Goal: Information Seeking & Learning: Learn about a topic

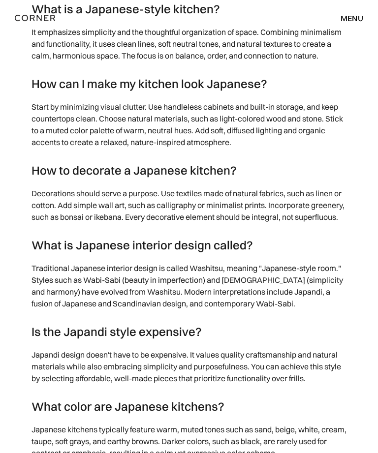
scroll to position [6670, 0]
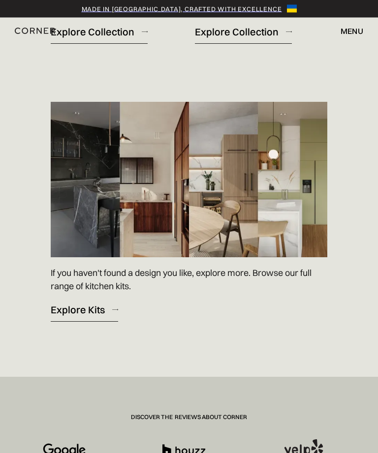
scroll to position [1288, 0]
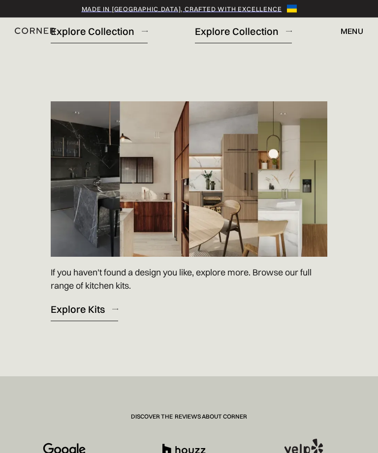
click at [81, 316] on div "Explore Kits" at bounding box center [78, 309] width 54 height 13
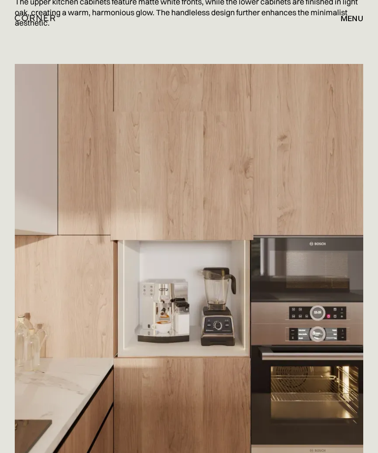
scroll to position [1104, 0]
click at [92, 367] on img at bounding box center [189, 296] width 348 height 464
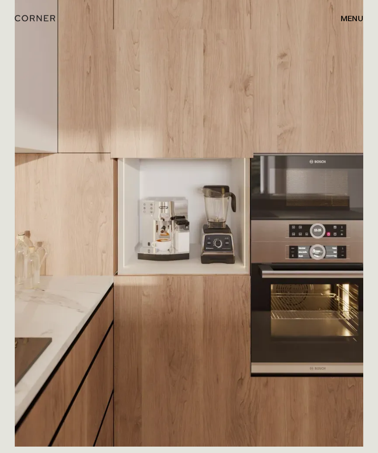
scroll to position [1139, 0]
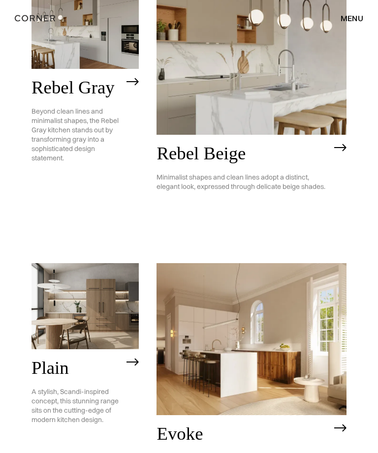
scroll to position [1605, 0]
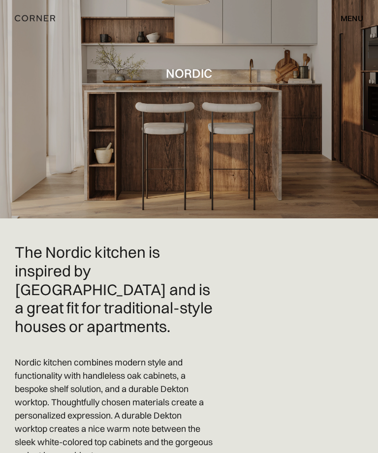
scroll to position [59, 0]
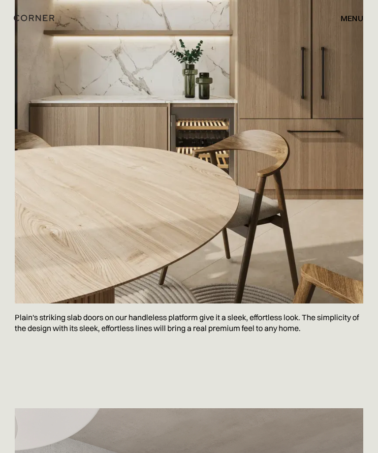
scroll to position [1261, 0]
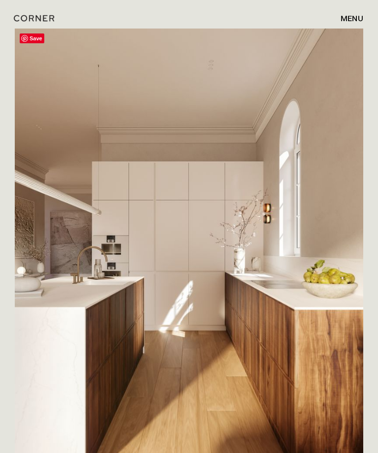
scroll to position [238, 0]
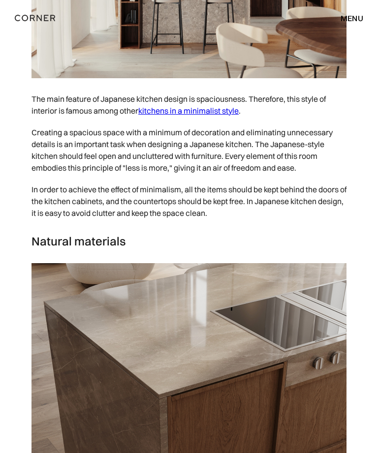
scroll to position [1730, 0]
